Goal: Transaction & Acquisition: Obtain resource

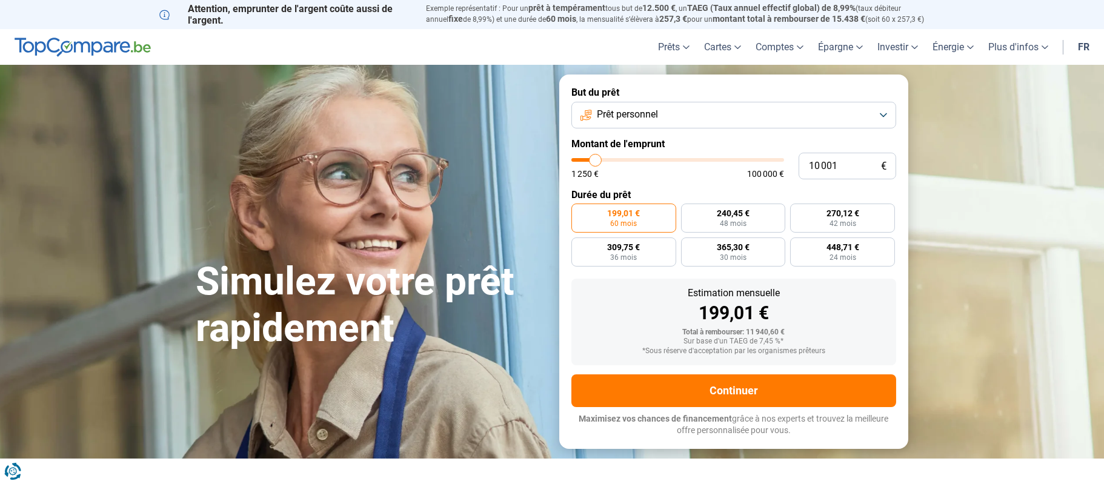
click at [880, 119] on button "Prêt personnel" at bounding box center [733, 115] width 325 height 27
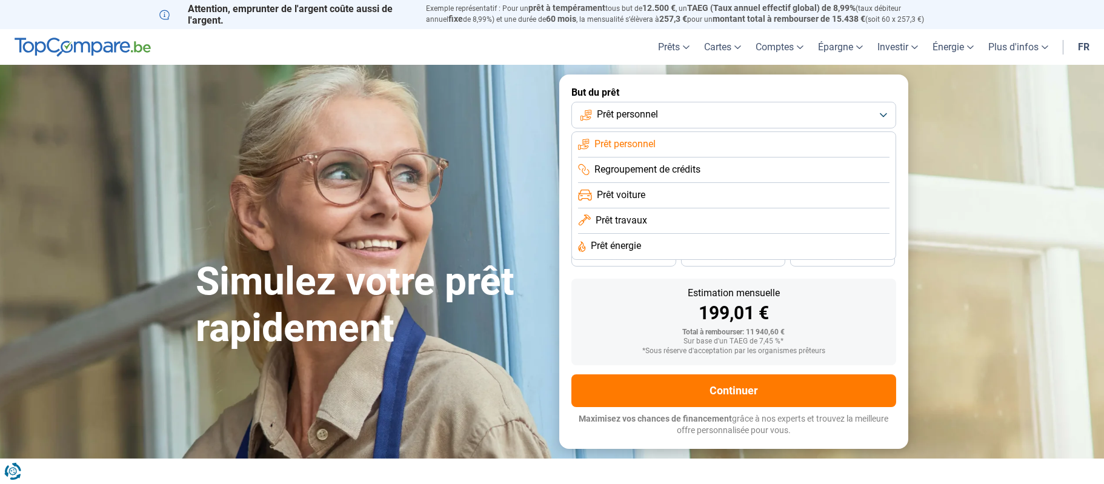
click at [627, 244] on span "Prêt énergie" at bounding box center [616, 245] width 50 height 13
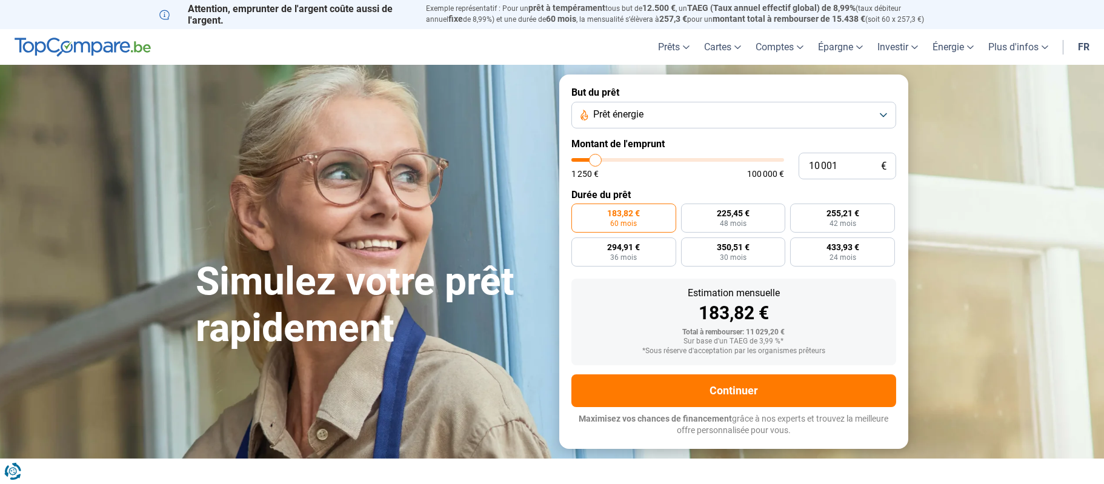
type input "42 250"
type input "42250"
click at [660, 160] on input "range" at bounding box center [677, 160] width 213 height 4
radio input "false"
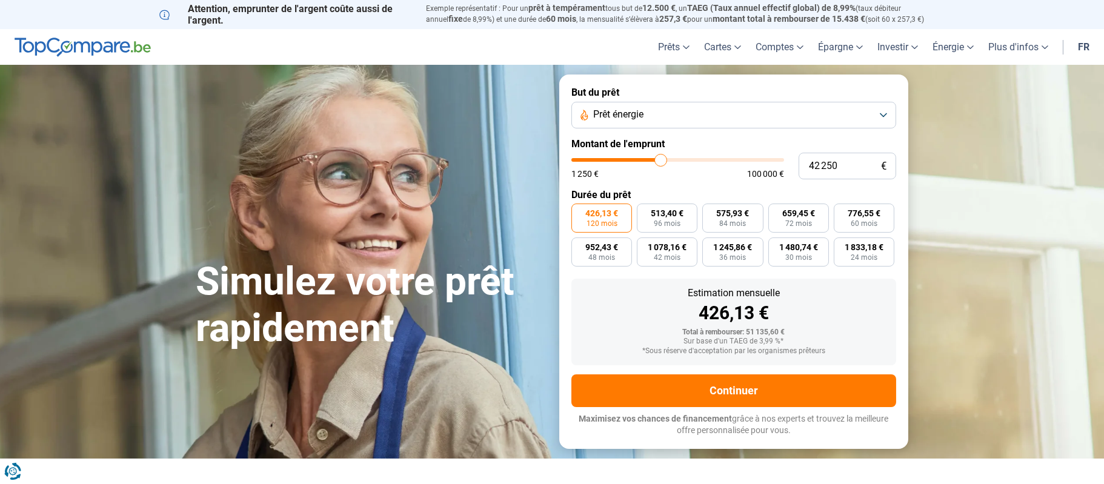
type input "40 250"
type input "40250"
type input "39 000"
type input "39000"
type input "38 750"
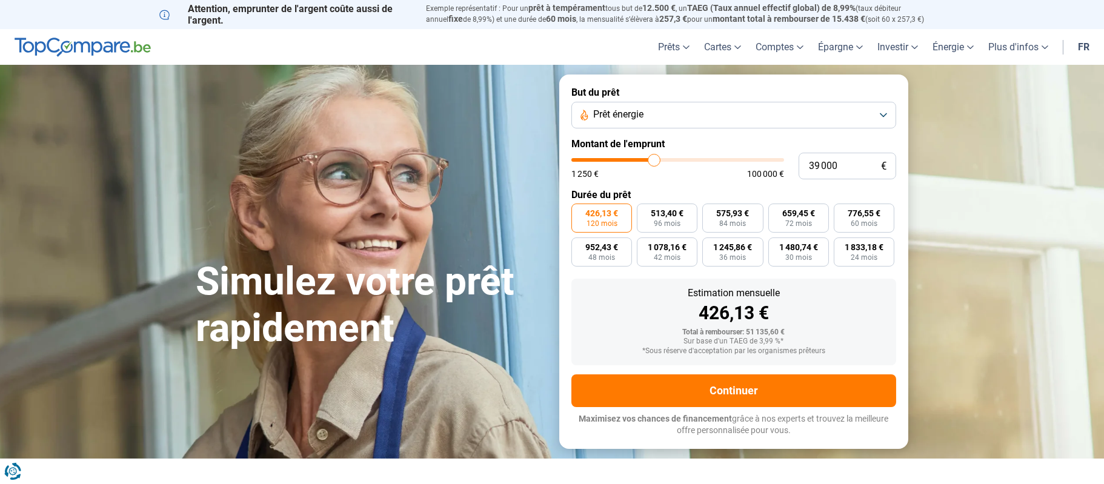
type input "38750"
type input "38 250"
type input "38250"
type input "37 250"
type input "37250"
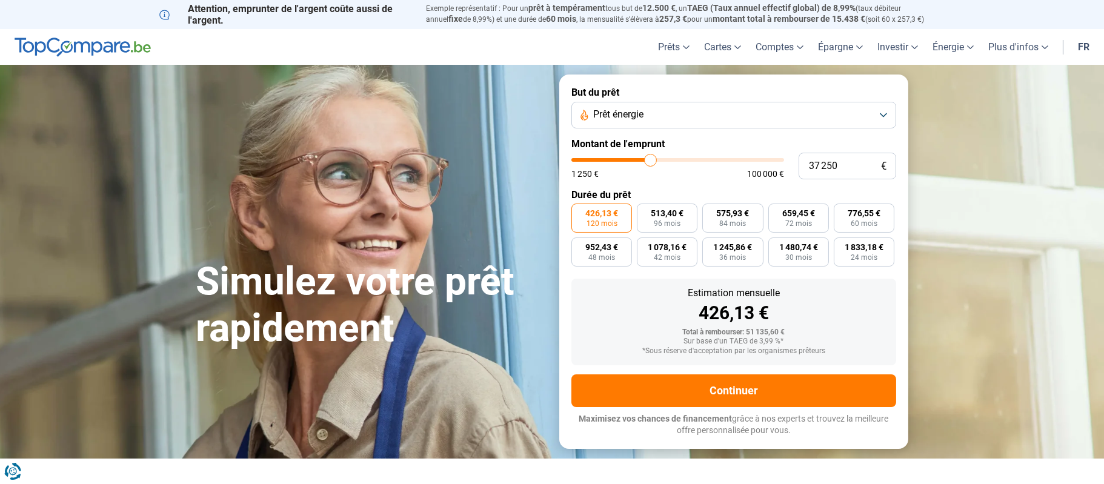
type input "36 000"
type input "36000"
type input "35 500"
type input "35500"
type input "35 250"
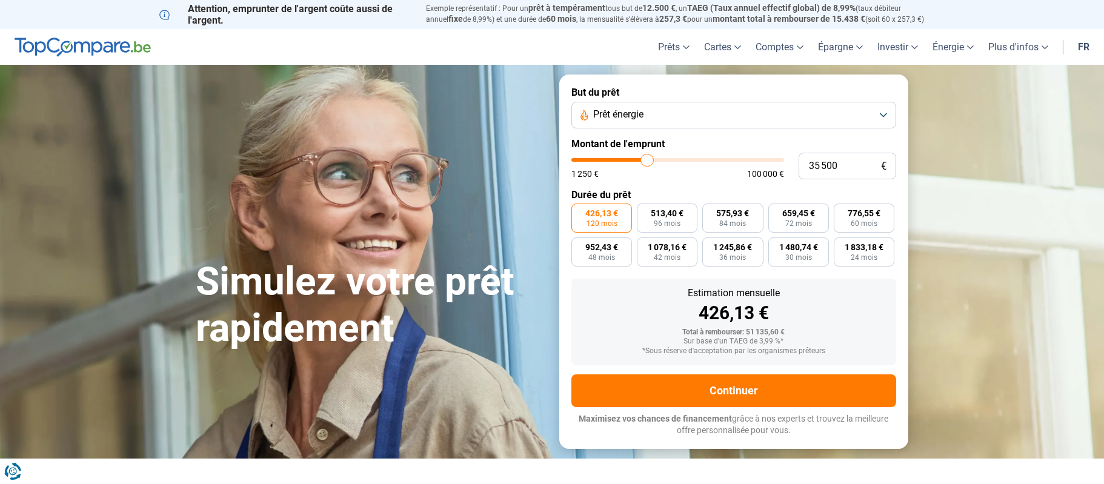
type input "35250"
type input "34 500"
type input "34500"
type input "34 000"
type input "34000"
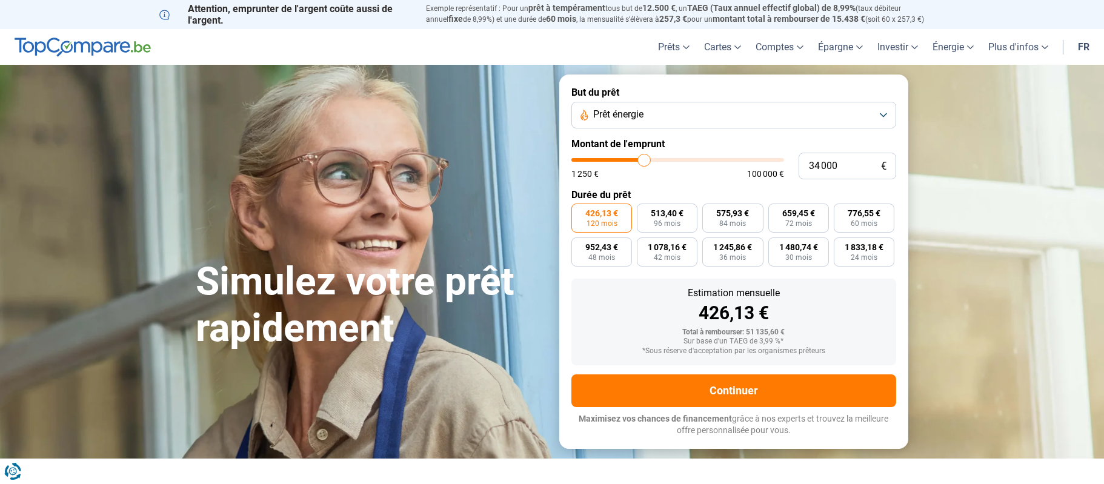
type input "33 500"
type input "33500"
type input "33 000"
type input "33000"
type input "32 000"
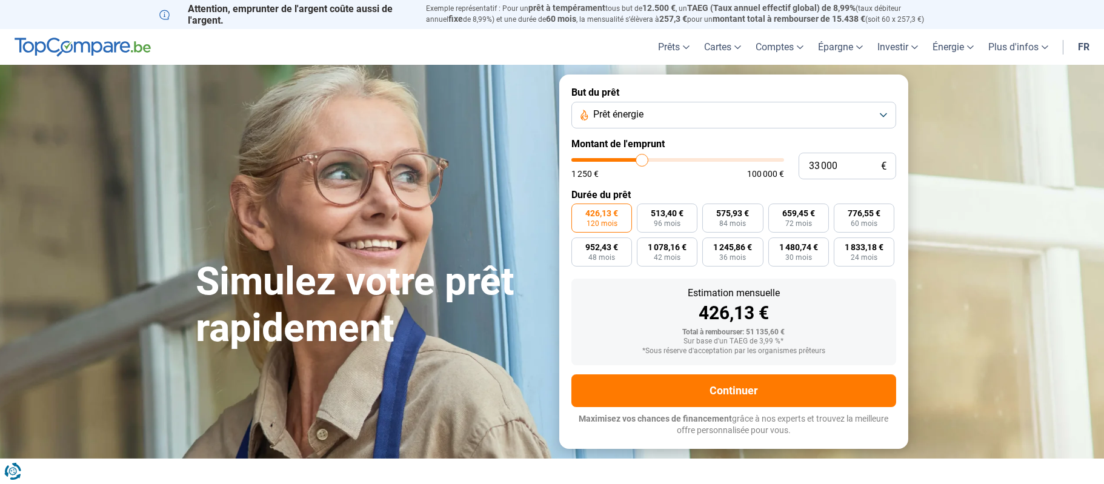
type input "32000"
type input "31 750"
type input "31750"
type input "31 250"
type input "31250"
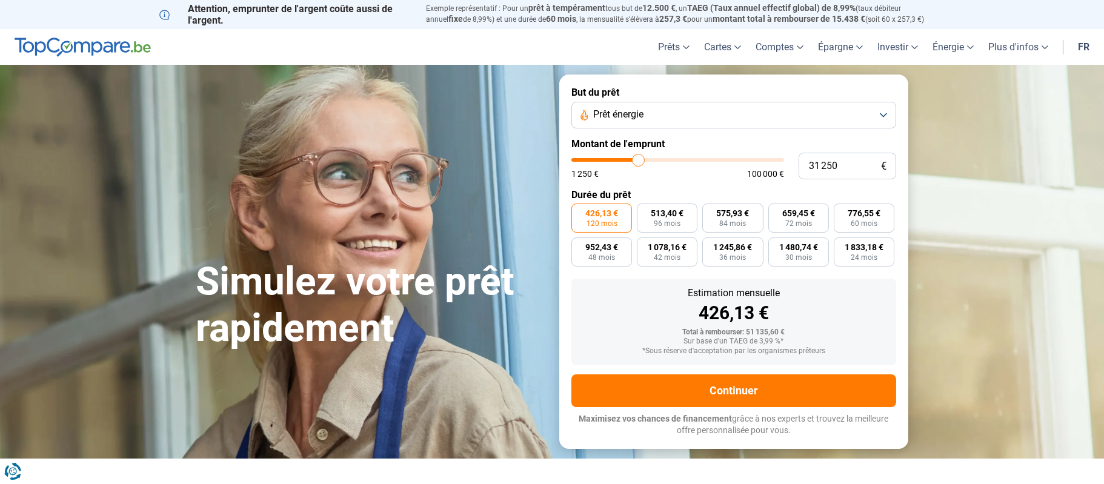
type input "30 250"
type input "30250"
type input "30 000"
drag, startPoint x: 657, startPoint y: 160, endPoint x: 636, endPoint y: 159, distance: 21.2
type input "30000"
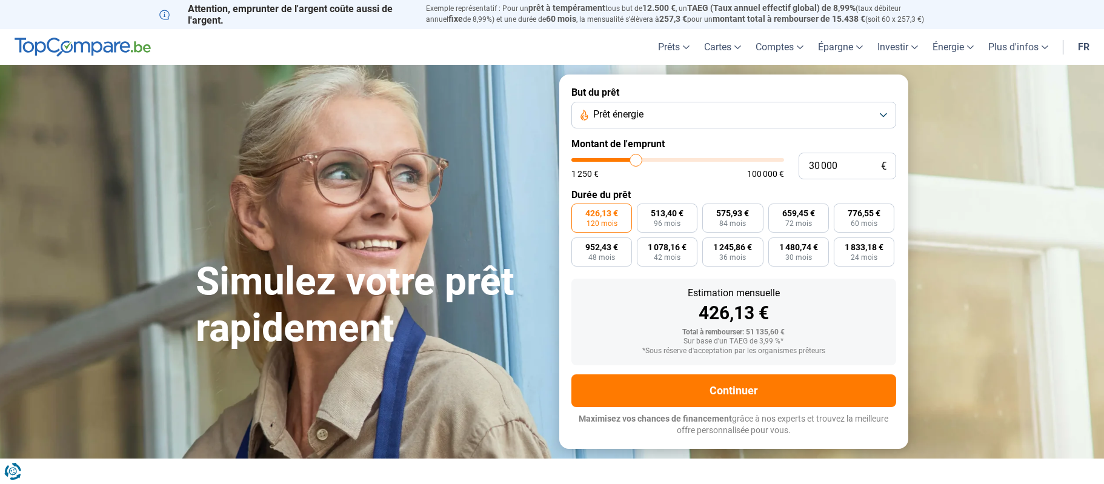
click at [636, 159] on input "range" at bounding box center [677, 160] width 213 height 4
click at [867, 220] on span "60 mois" at bounding box center [864, 223] width 27 height 7
click at [841, 211] on input "551,40 € 60 mois" at bounding box center [838, 208] width 8 height 8
radio input "true"
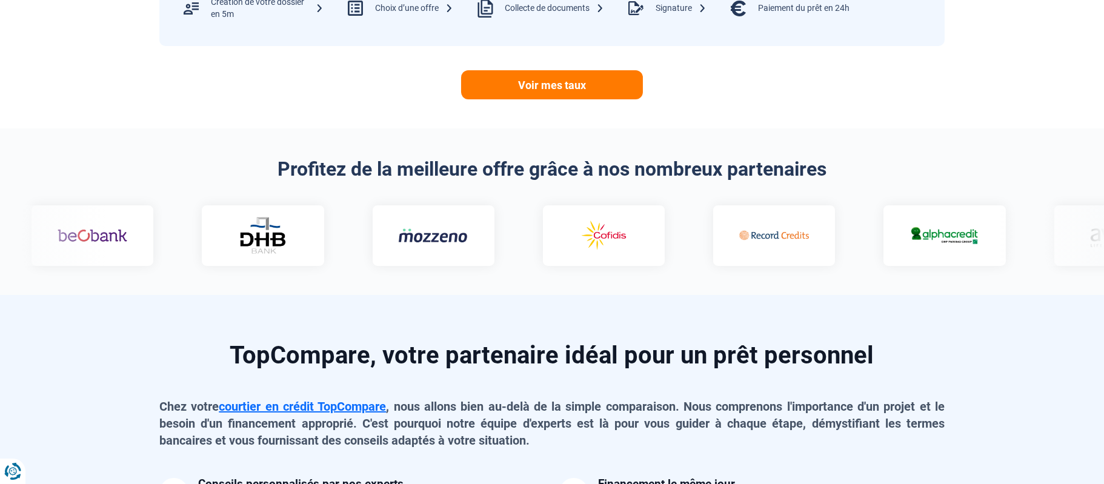
scroll to position [693, 0]
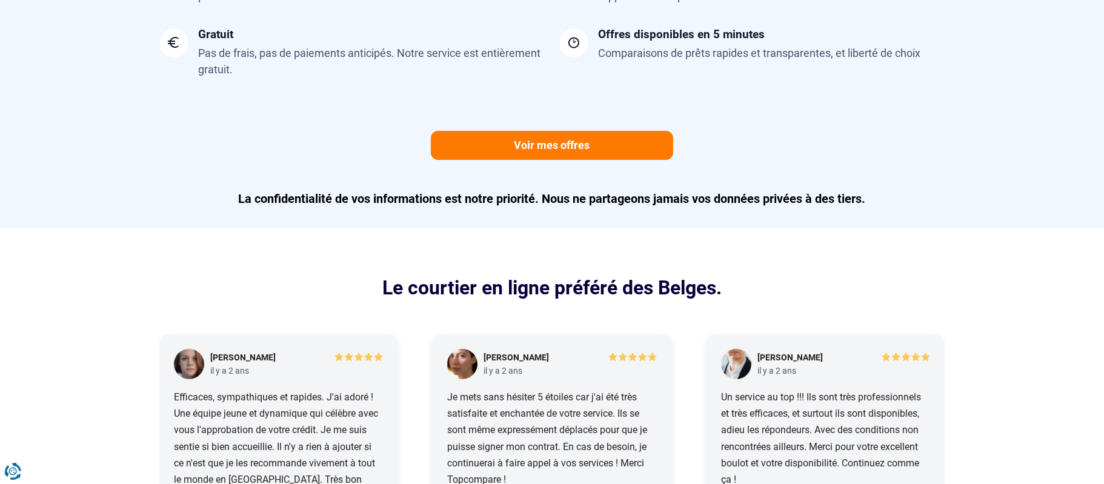
scroll to position [1116, 0]
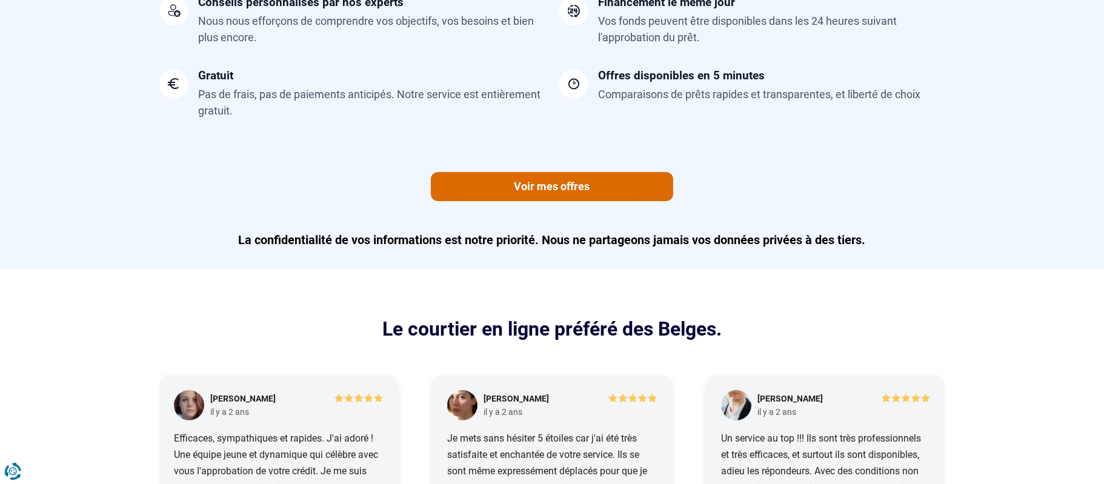
click at [521, 188] on link "Voir mes offres" at bounding box center [552, 186] width 242 height 29
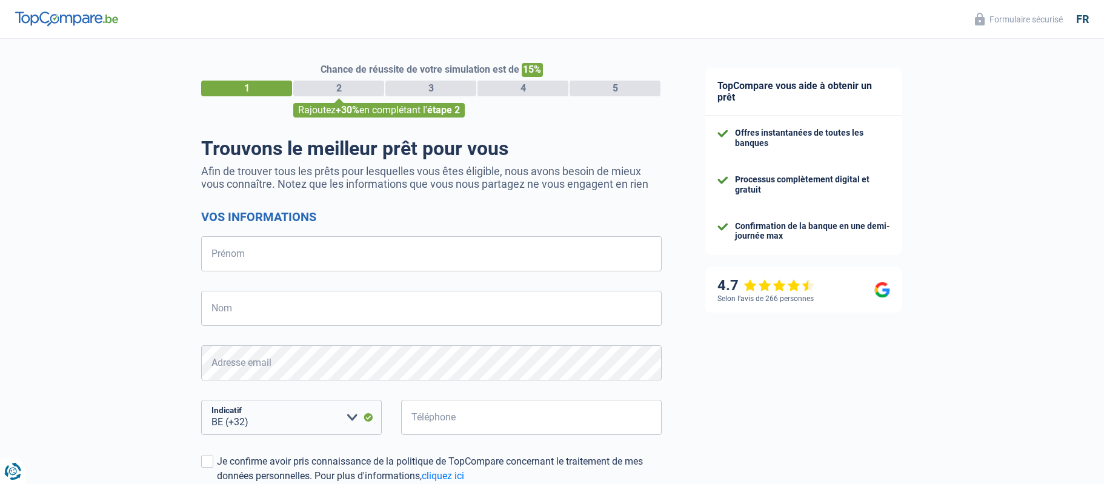
select select "32"
